Goal: Information Seeking & Learning: Learn about a topic

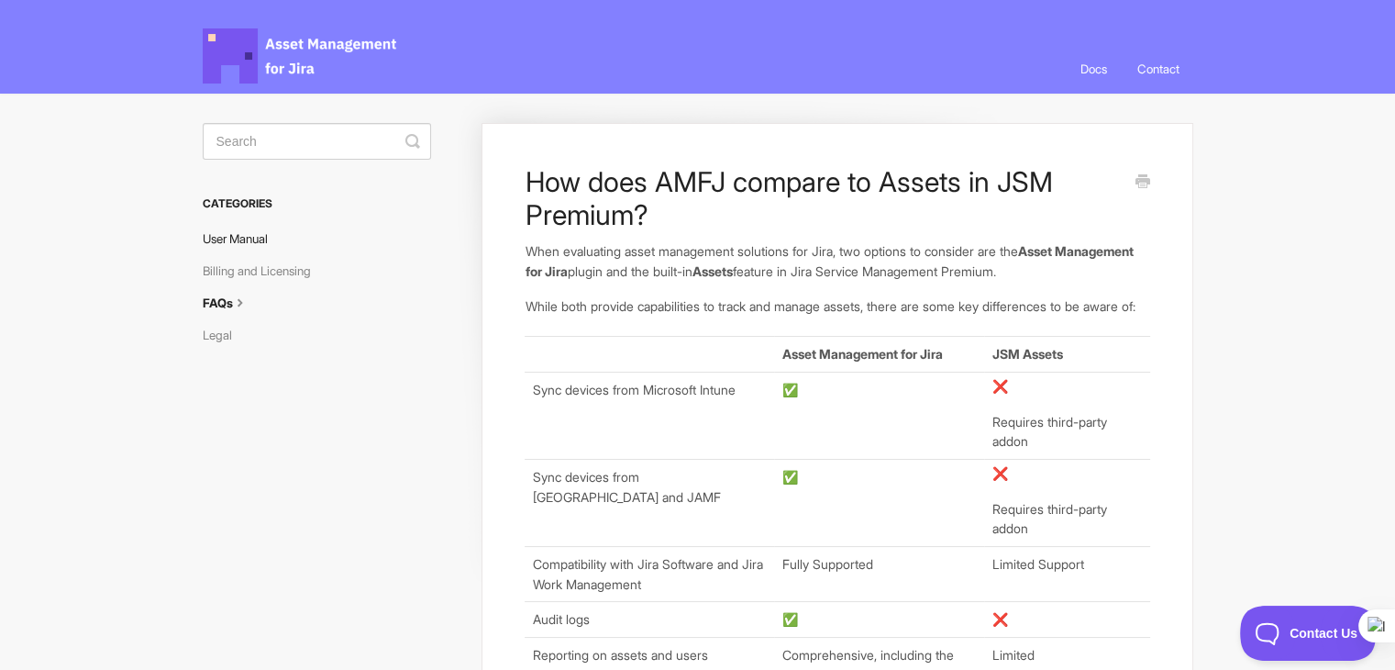
click at [240, 242] on link "User Manual" at bounding box center [242, 238] width 79 height 29
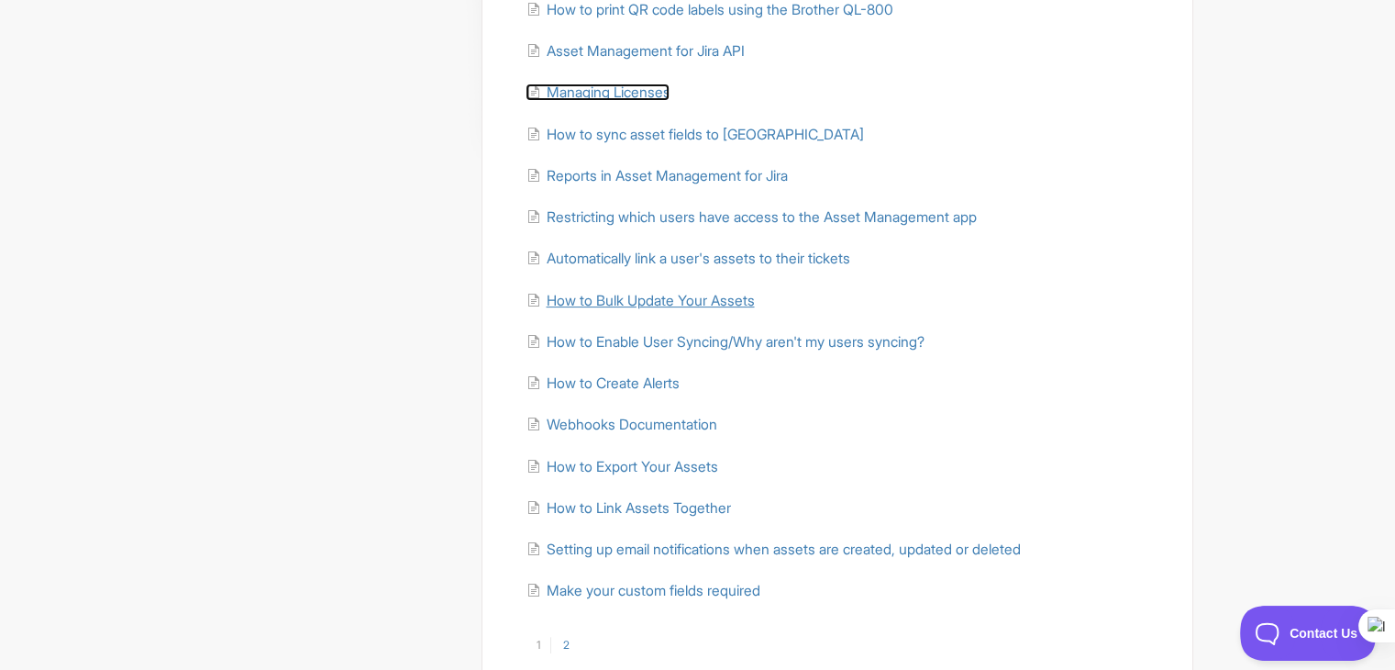
scroll to position [393, 0]
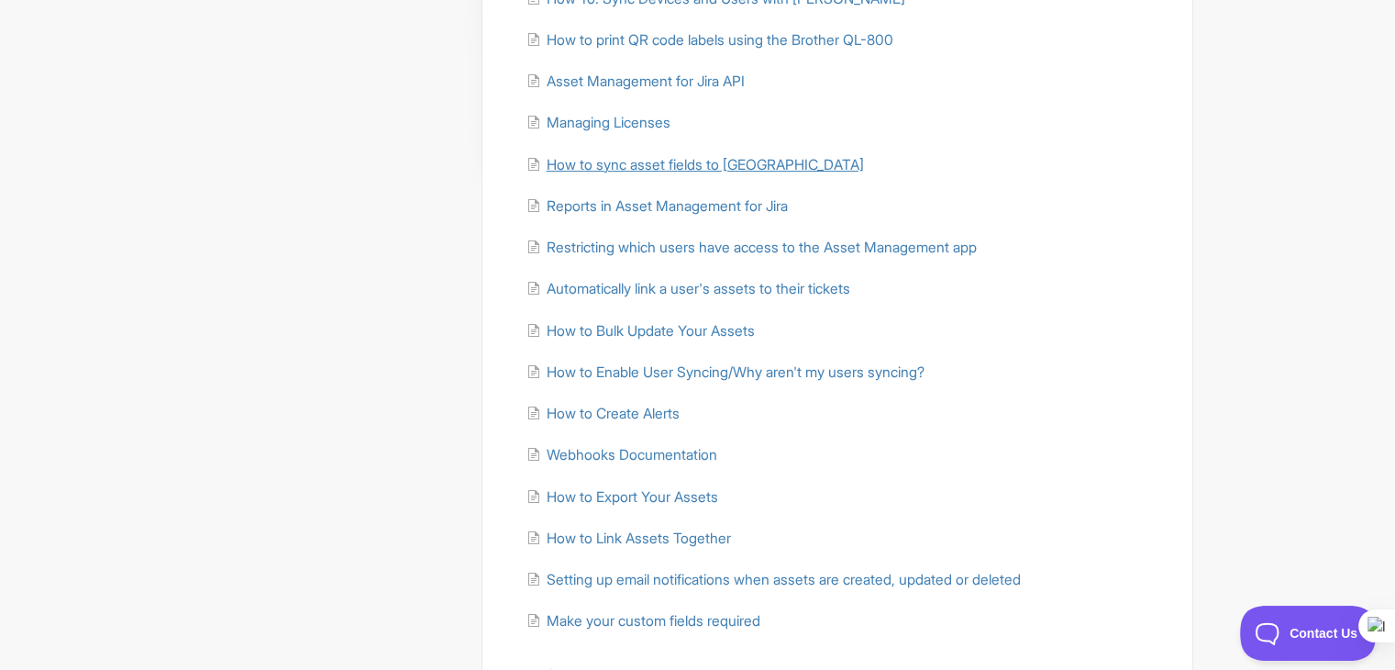
drag, startPoint x: 598, startPoint y: 155, endPoint x: 608, endPoint y: 155, distance: 10.1
click at [598, 156] on span "How to sync asset fields to [GEOGRAPHIC_DATA]" at bounding box center [704, 164] width 317 height 17
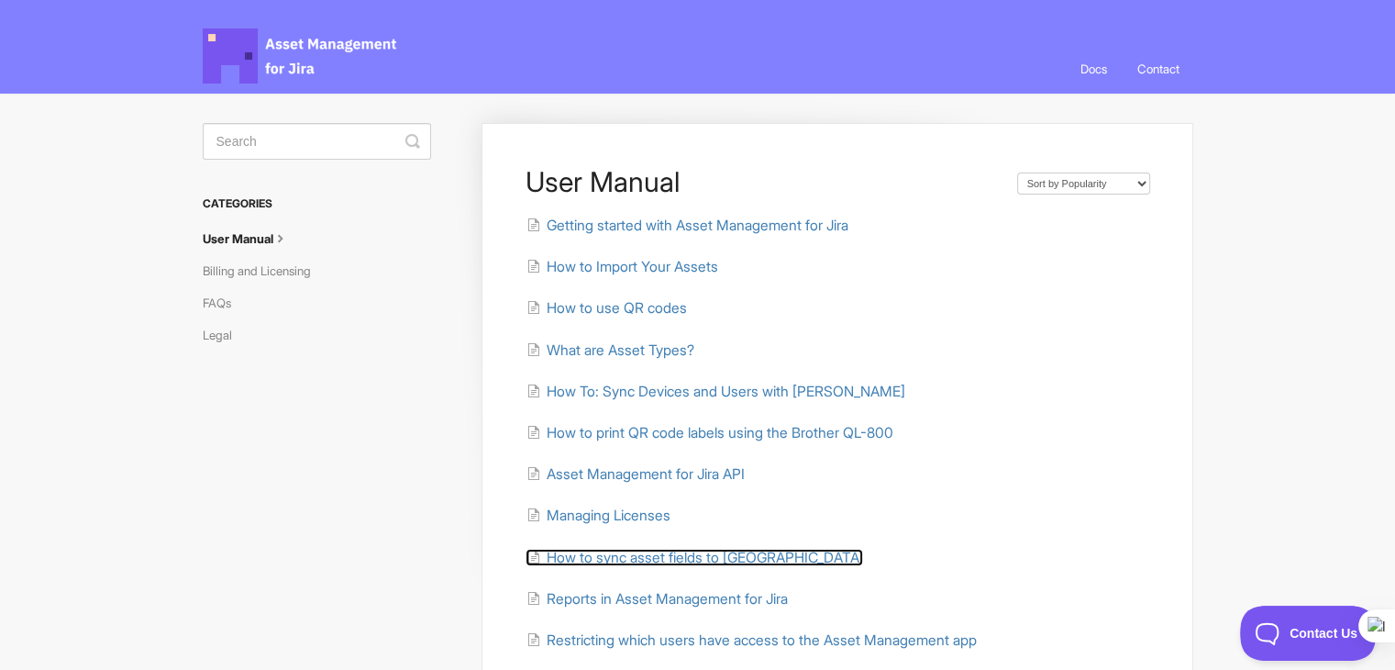
scroll to position [537, 0]
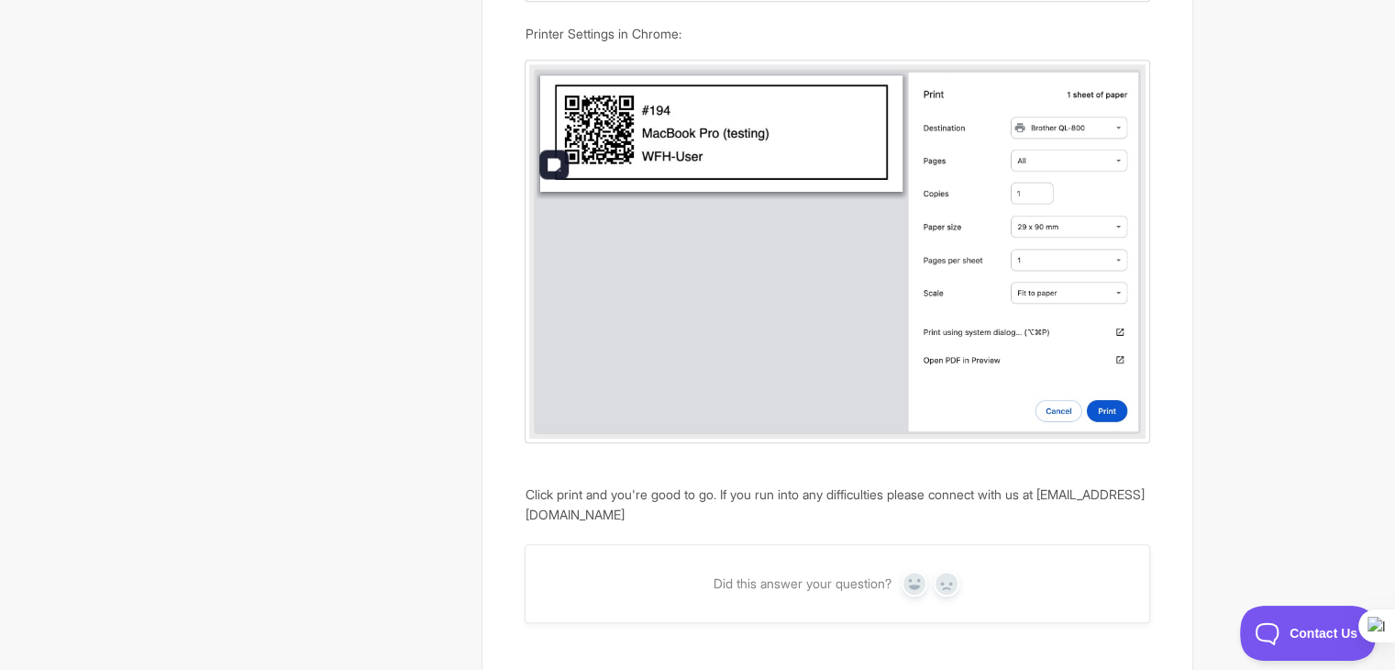
scroll to position [1396, 0]
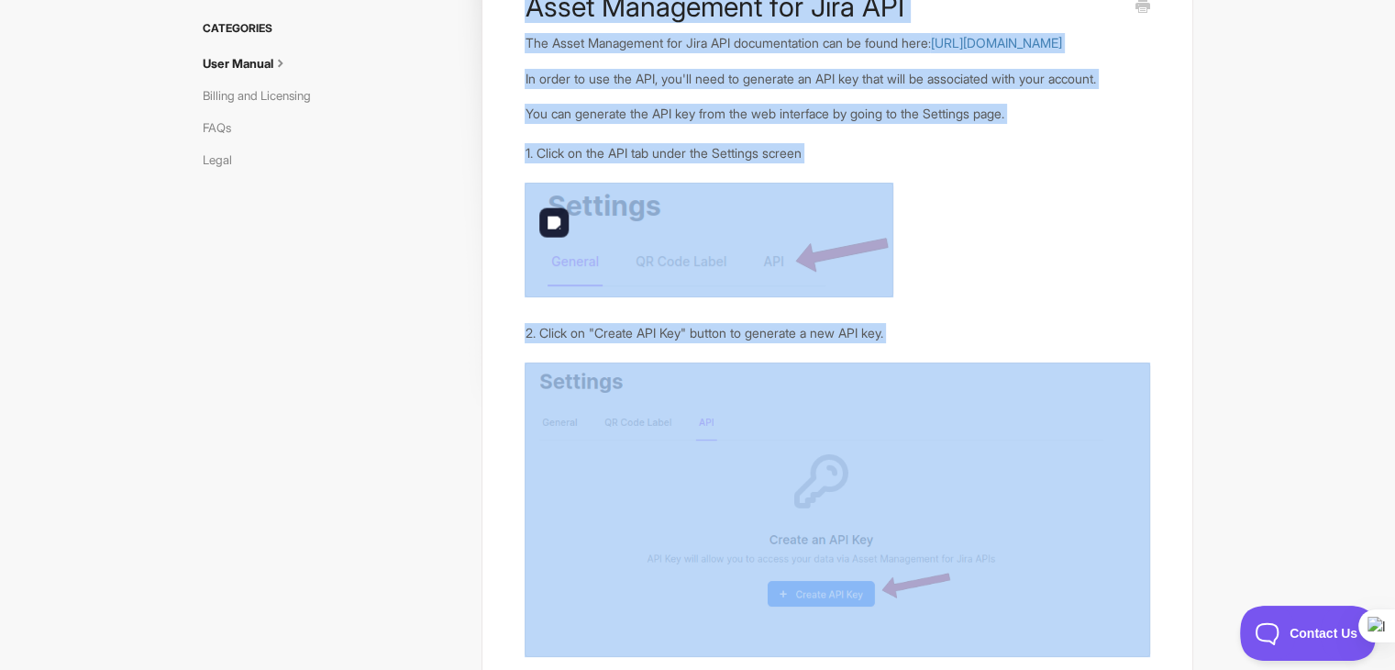
scroll to position [550, 0]
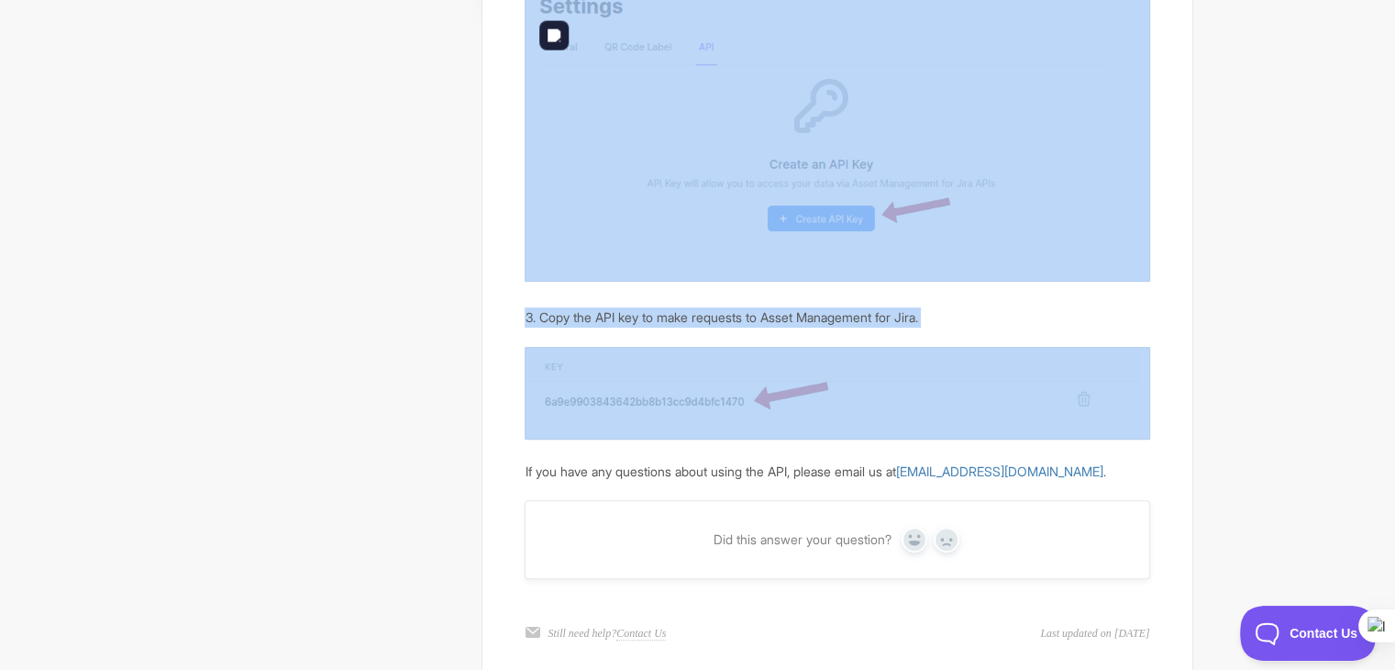
drag, startPoint x: 486, startPoint y: 179, endPoint x: 1001, endPoint y: 400, distance: 560.0
click at [1001, 400] on div "Asset Management for Jira API The Asset Management for Jira API documentation c…" at bounding box center [837, 132] width 711 height 1119
click at [1001, 400] on img at bounding box center [837, 393] width 625 height 92
click at [1158, 352] on div "Asset Management for Jira API The Asset Management for Jira API documentation c…" at bounding box center [837, 132] width 711 height 1119
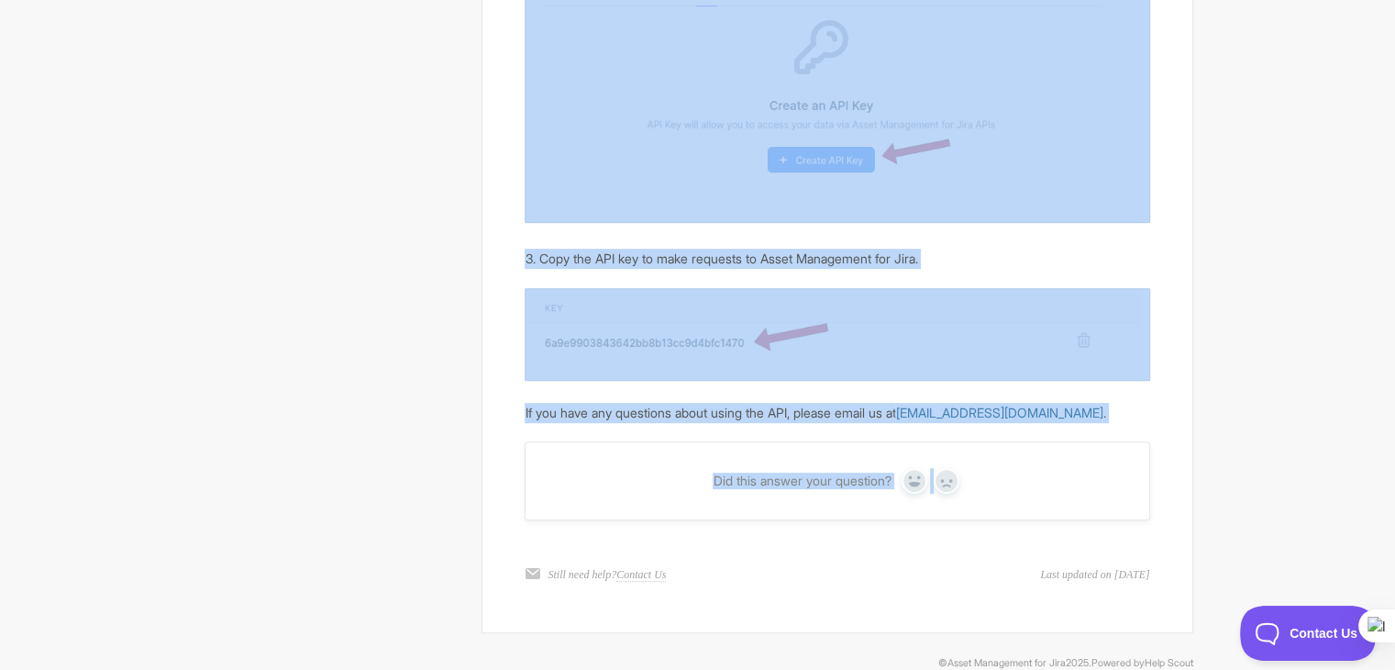
scroll to position [642, 0]
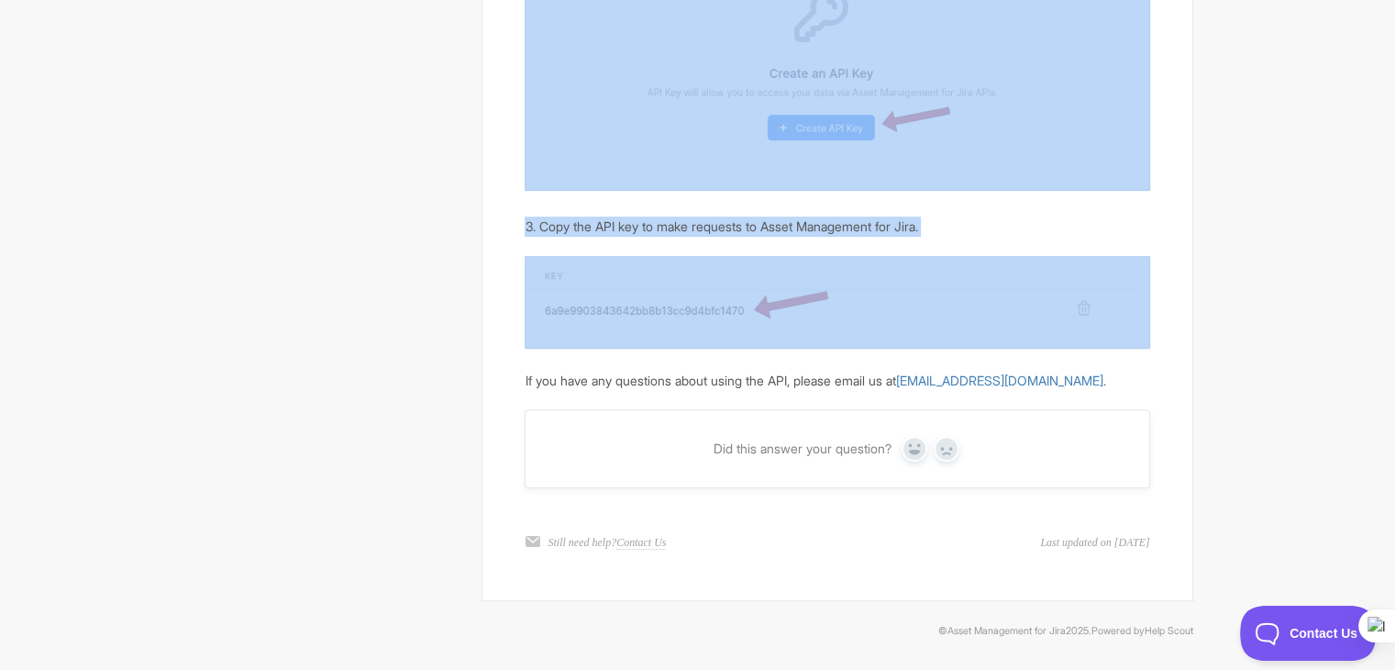
drag, startPoint x: 503, startPoint y: 162, endPoint x: 1179, endPoint y: 271, distance: 684.7
click at [1179, 271] on div "Asset Management for Jira API The Asset Management for Jira API documentation c…" at bounding box center [837, 41] width 711 height 1119
click at [1075, 237] on div "3. Copy the API key to make requests to Asset Management for Jira." at bounding box center [837, 226] width 625 height 20
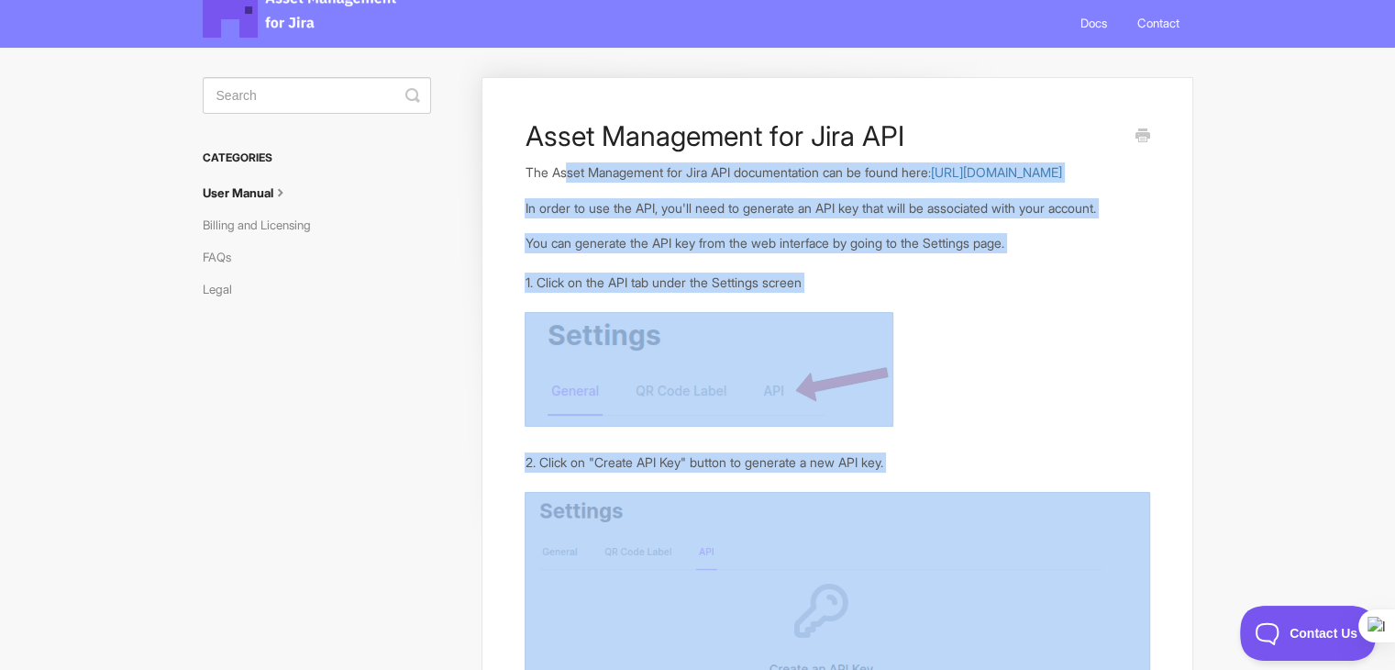
scroll to position [0, 0]
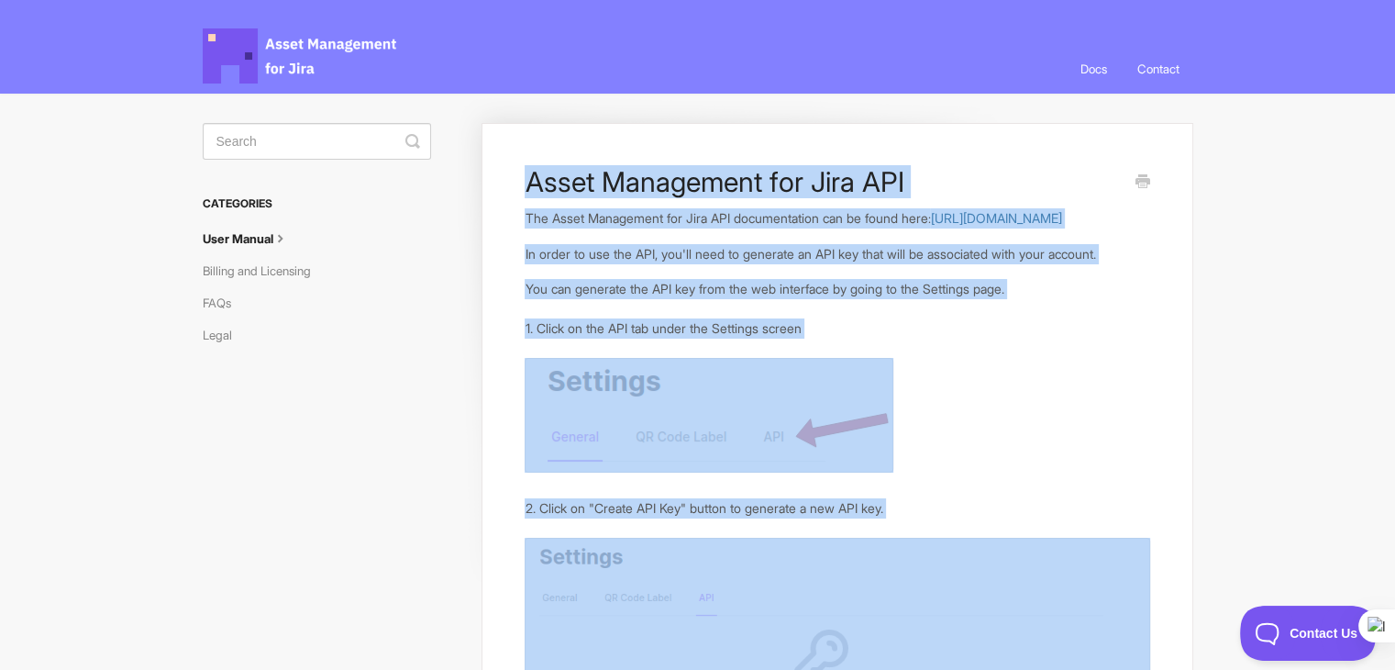
drag, startPoint x: 1009, startPoint y: 257, endPoint x: 525, endPoint y: 188, distance: 489.1
click at [525, 188] on article "Asset Management for Jira API The Asset Management for Jira API documentation c…" at bounding box center [837, 598] width 625 height 866
copy article "Asset Management for Jira API The Asset Management for Jira API documentation c…"
click at [812, 299] on p "You can generate the API key from the web interface by going to the Settings pa…" at bounding box center [837, 289] width 625 height 20
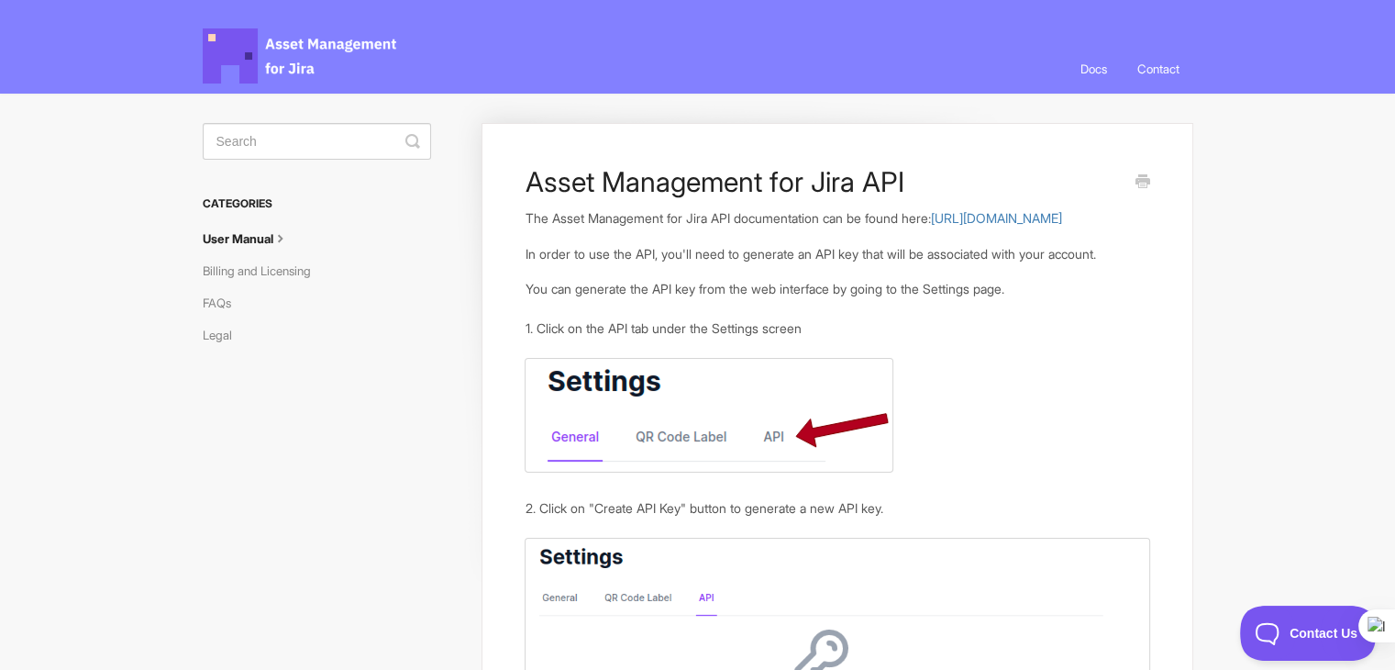
click at [715, 264] on p "In order to use the API, you'll need to generate an API key that will be associ…" at bounding box center [837, 254] width 625 height 20
click at [502, 311] on div "Asset Management for Jira API The Asset Management for Jira API documentation c…" at bounding box center [837, 682] width 711 height 1119
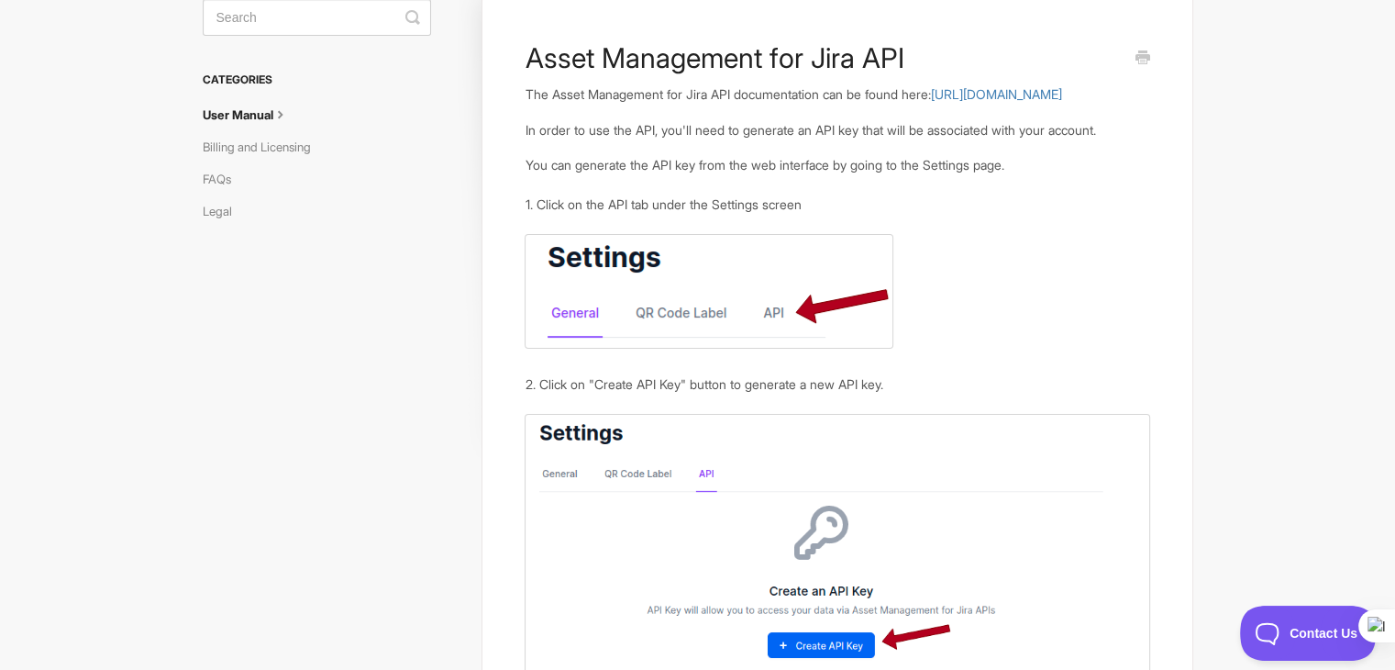
scroll to position [38, 0]
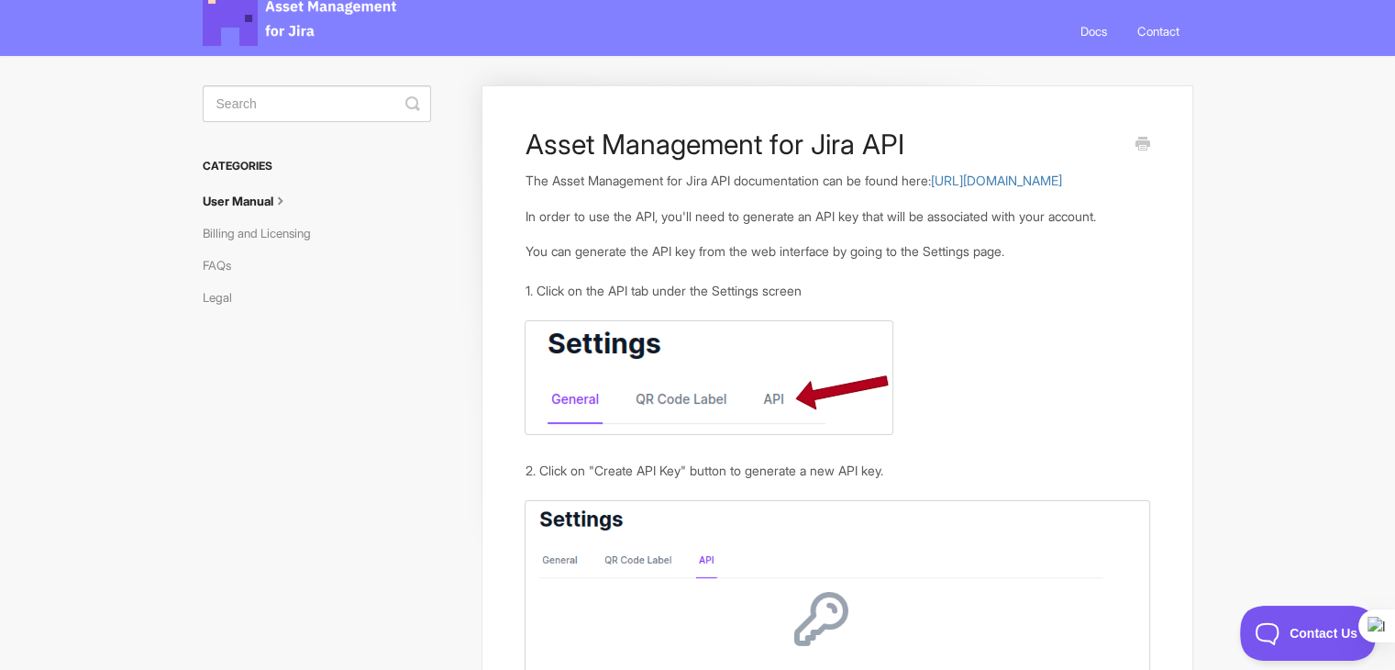
click at [793, 213] on article "Asset Management for Jira API The Asset Management for Jira API documentation c…" at bounding box center [837, 560] width 625 height 866
click at [781, 191] on p "The Asset Management for Jira API documentation can be found here: [URL][DOMAIN…" at bounding box center [837, 181] width 625 height 20
click at [930, 188] on link "[URL][DOMAIN_NAME]" at bounding box center [995, 180] width 131 height 16
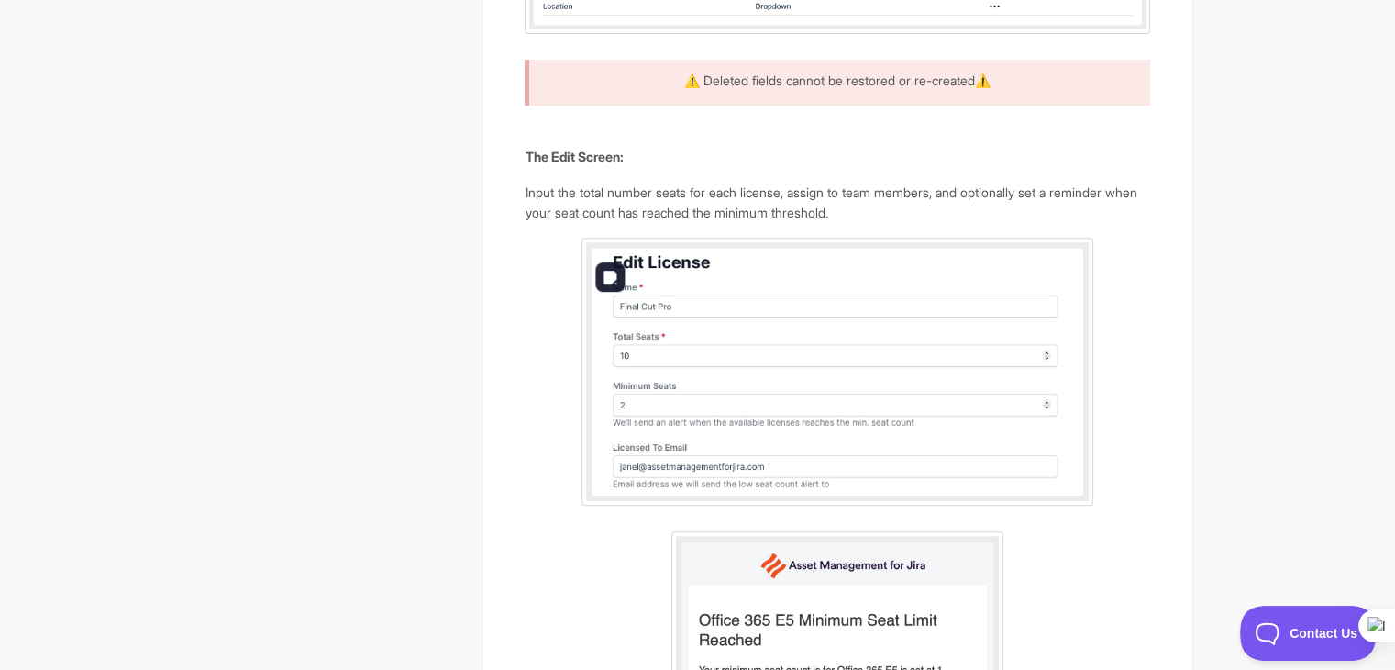
scroll to position [825, 0]
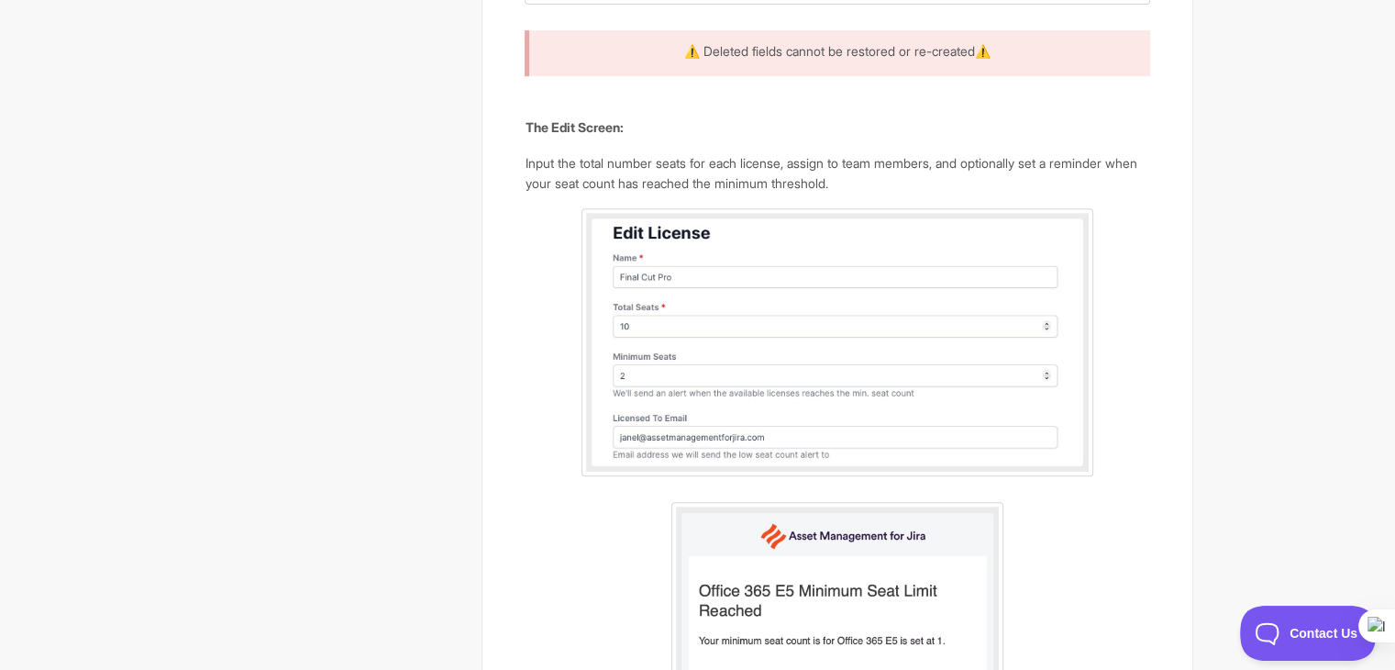
drag, startPoint x: 929, startPoint y: 195, endPoint x: 986, endPoint y: 195, distance: 56.9
click at [986, 193] on p "Input the total number seats for each license, assign to team members, and opti…" at bounding box center [837, 172] width 625 height 39
click at [1120, 193] on p "Input the total number seats for each license, assign to team members, and opti…" at bounding box center [837, 172] width 625 height 39
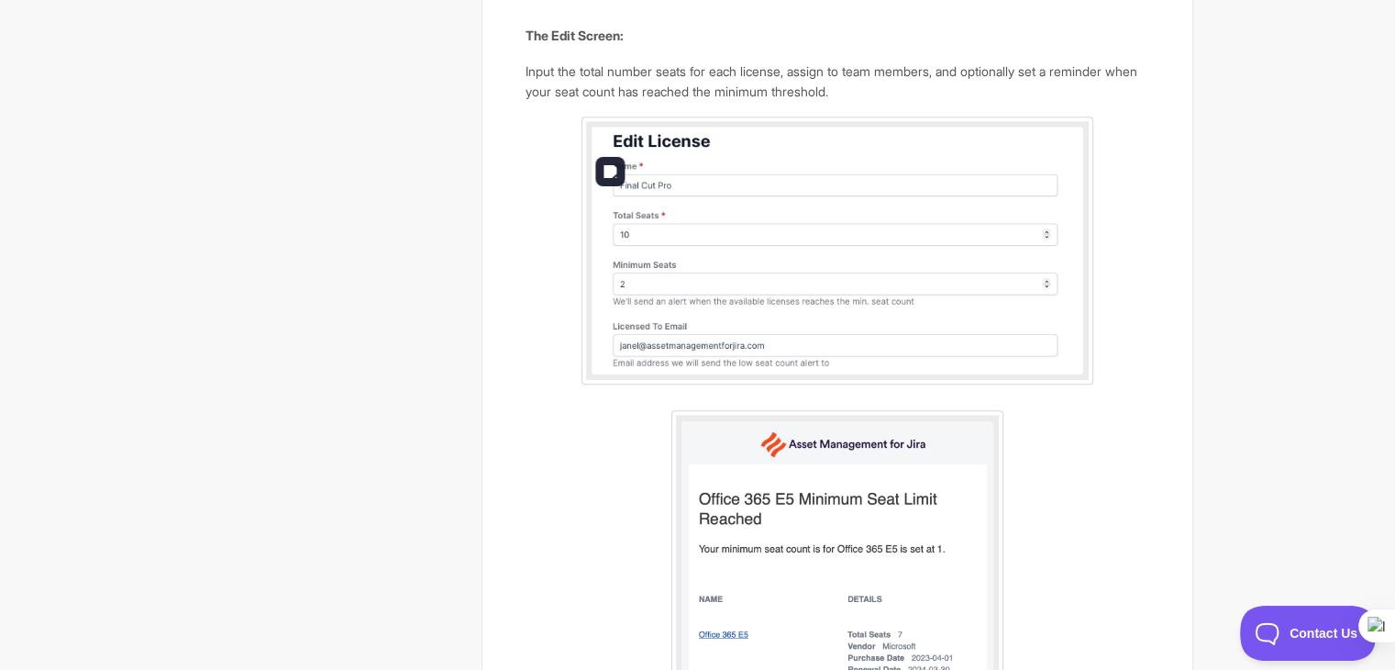
scroll to position [1467, 0]
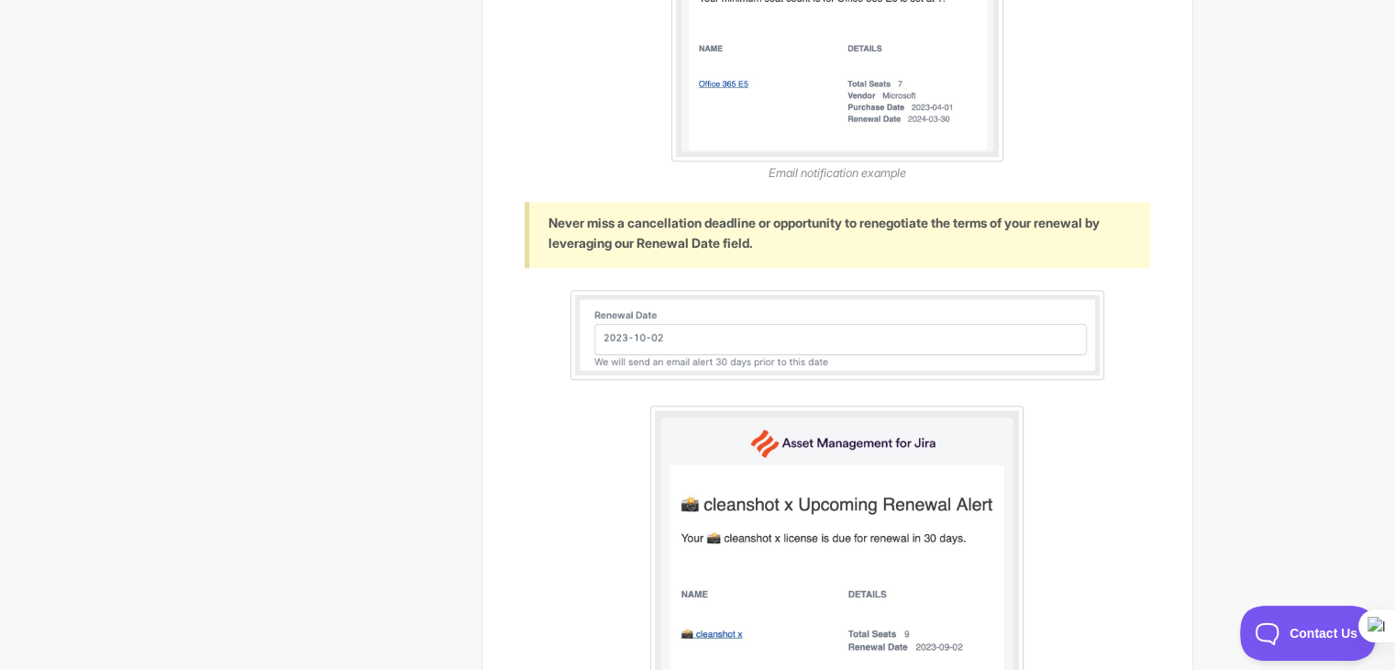
click at [690, 252] on p "Never miss a cancellation deadline or opportunity to renegotiate the terms of y…" at bounding box center [837, 232] width 579 height 39
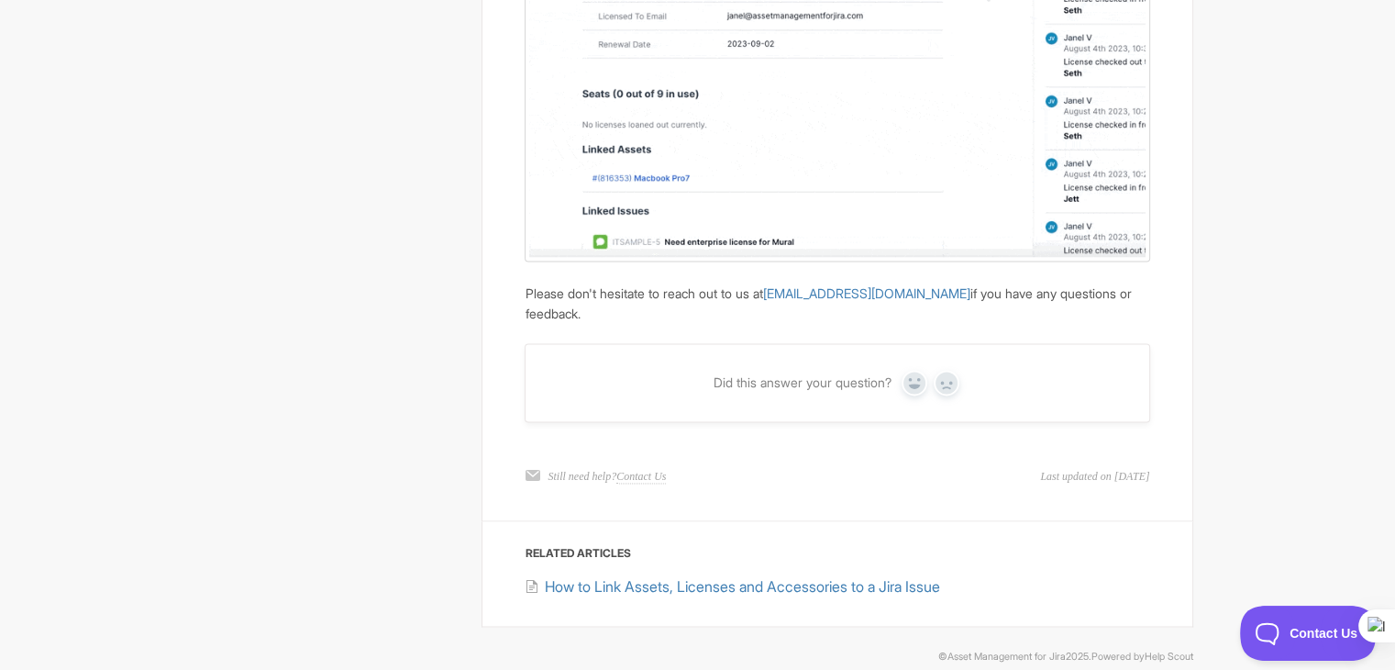
scroll to position [2655, 0]
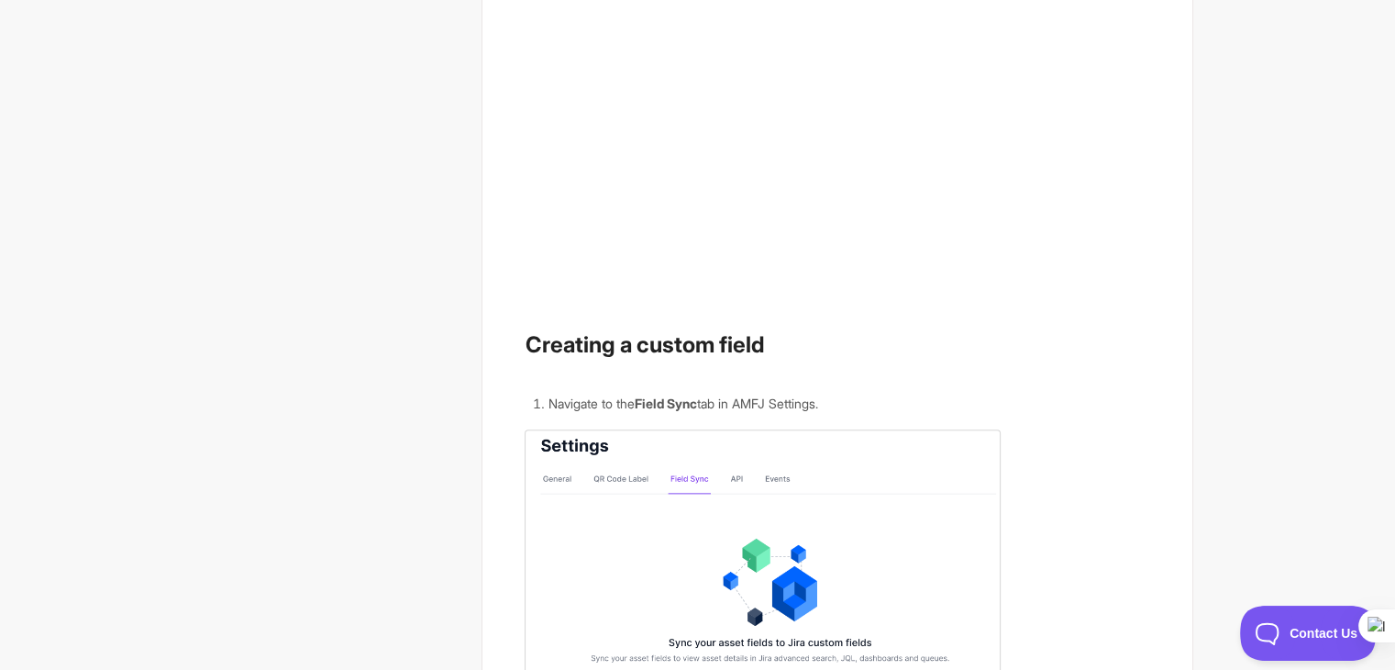
scroll to position [367, 0]
